Goal: Communication & Community: Answer question/provide support

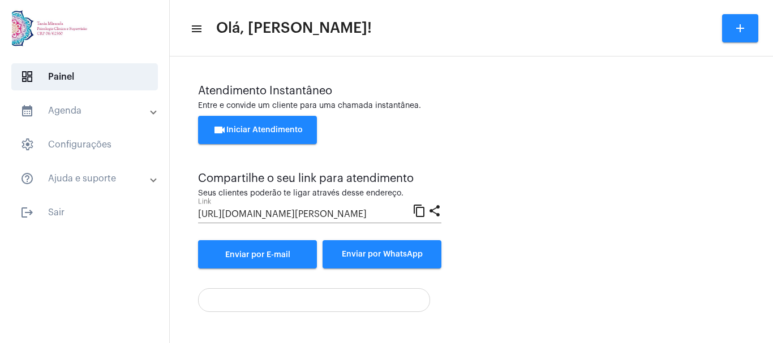
click at [243, 131] on span "videocam Iniciar Atendimento" at bounding box center [258, 130] width 90 height 8
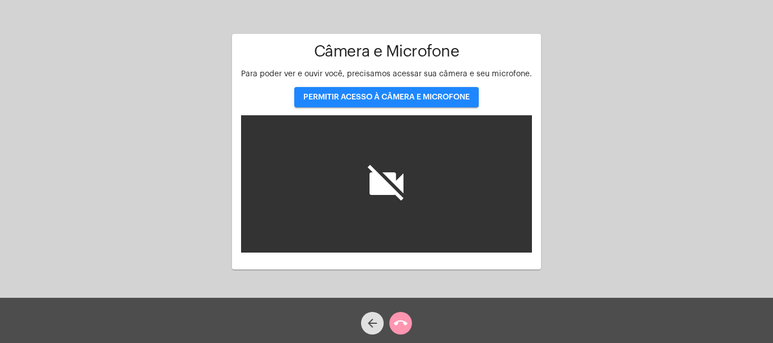
click at [372, 97] on span "PERMITIR ACESSO À CÂMERA E MICROFONE" at bounding box center [386, 97] width 166 height 8
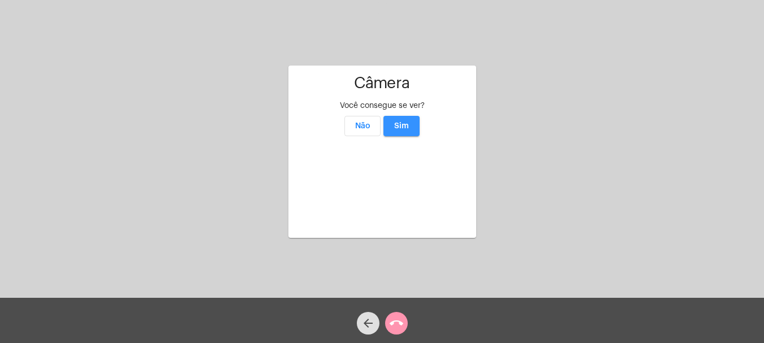
click at [405, 122] on span "Sim" at bounding box center [401, 126] width 15 height 8
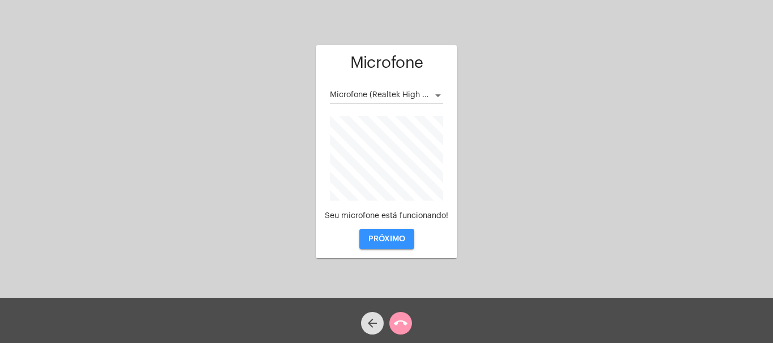
click at [387, 242] on span "PRÓXIMO" at bounding box center [386, 239] width 37 height 8
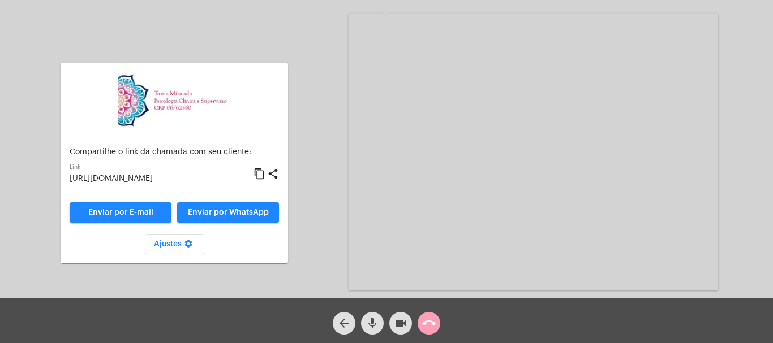
click at [430, 325] on mat-icon "call_end" at bounding box center [429, 324] width 14 height 14
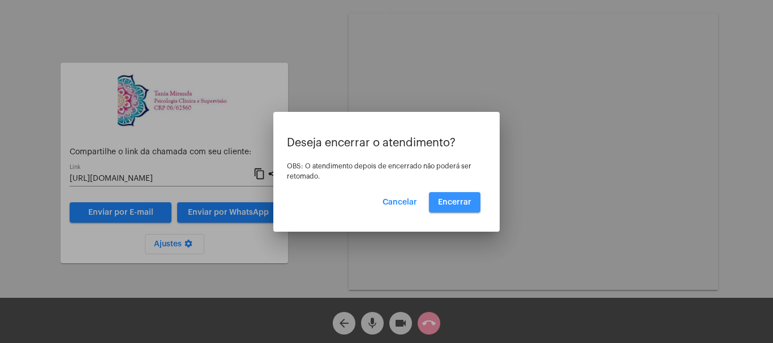
click at [463, 204] on span "Encerrar" at bounding box center [454, 203] width 33 height 8
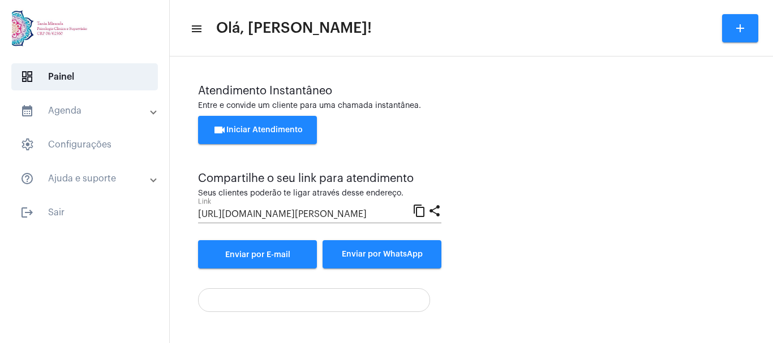
scroll to position [79, 0]
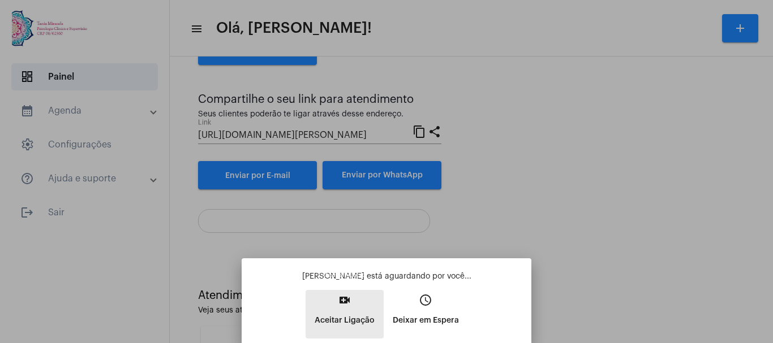
click at [345, 303] on mat-icon "video_call" at bounding box center [345, 301] width 14 height 14
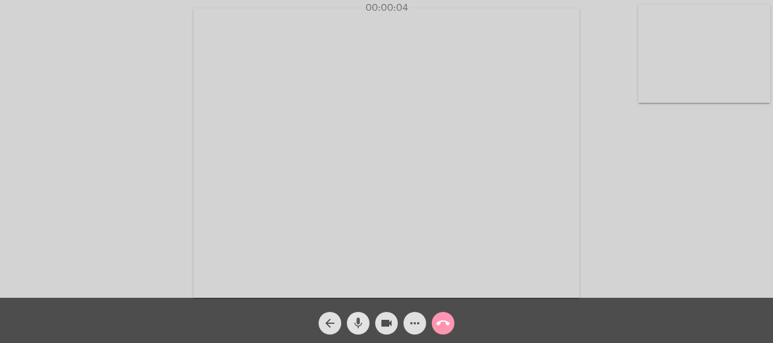
click at [359, 321] on mat-icon "mic" at bounding box center [358, 324] width 14 height 14
click at [359, 321] on mat-icon "mic_off" at bounding box center [358, 324] width 14 height 14
click at [417, 322] on mat-icon "more_horiz" at bounding box center [415, 324] width 14 height 14
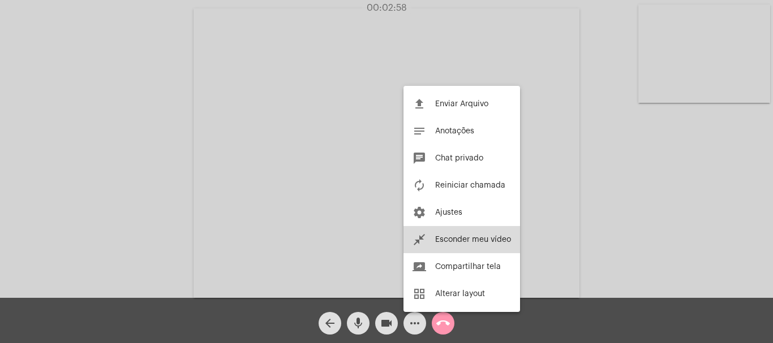
click at [482, 237] on span "Esconder meu vídeo" at bounding box center [473, 240] width 76 height 8
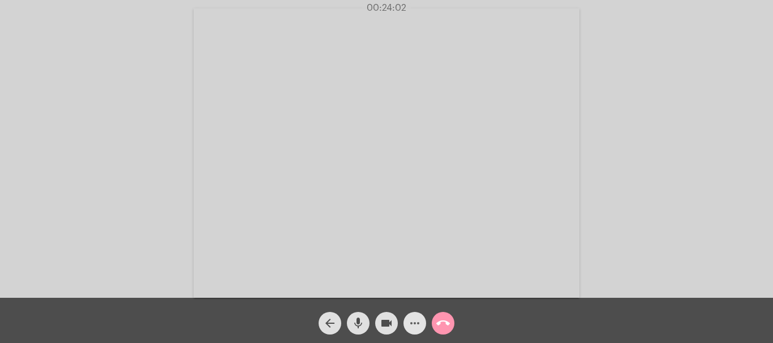
click at [412, 322] on mat-icon "more_horiz" at bounding box center [415, 324] width 14 height 14
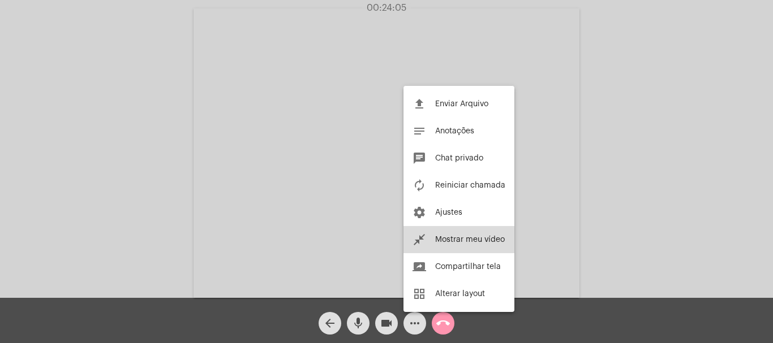
click at [468, 237] on span "Mostrar meu vídeo" at bounding box center [470, 240] width 70 height 8
